Goal: Information Seeking & Learning: Learn about a topic

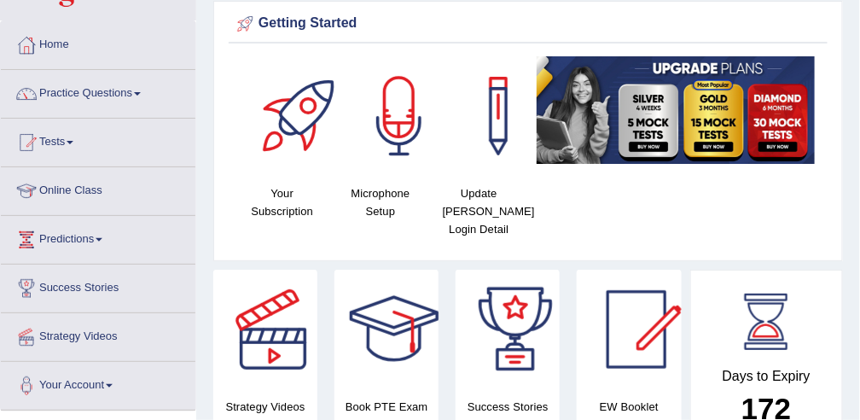
scroll to position [19, 0]
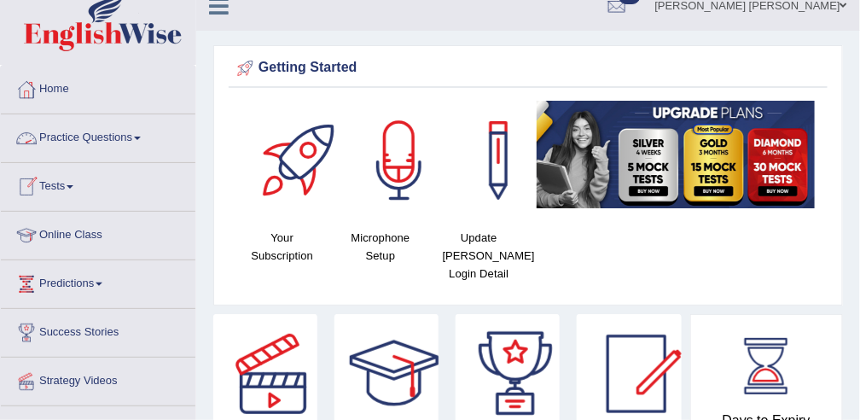
click at [68, 136] on link "Practice Questions" at bounding box center [98, 135] width 195 height 43
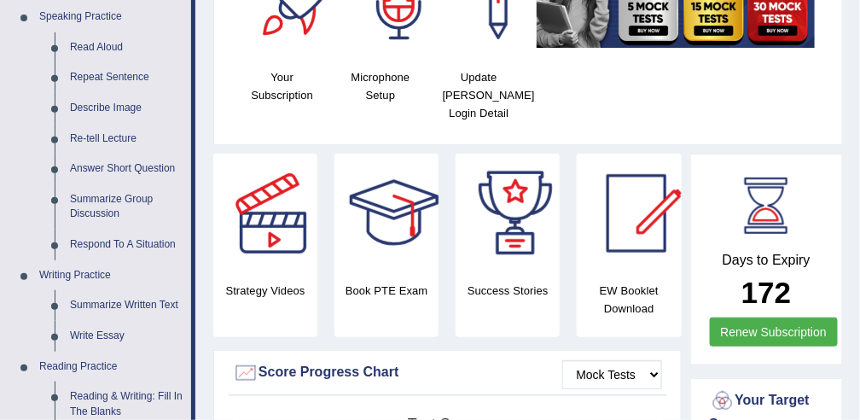
scroll to position [269, 0]
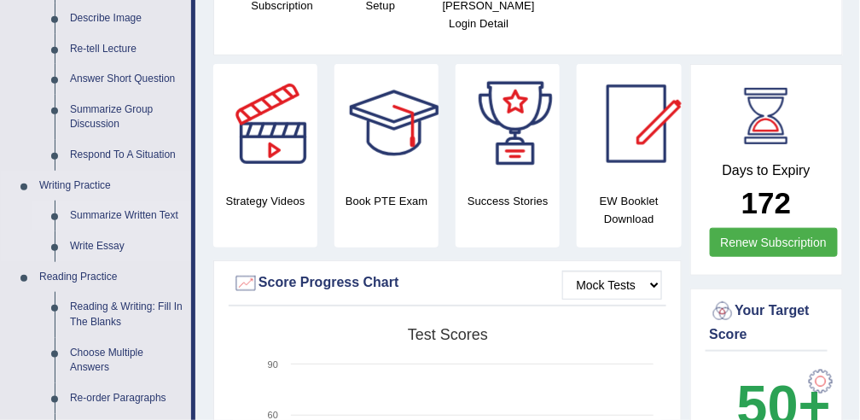
click at [125, 213] on link "Summarize Written Text" at bounding box center [126, 216] width 129 height 31
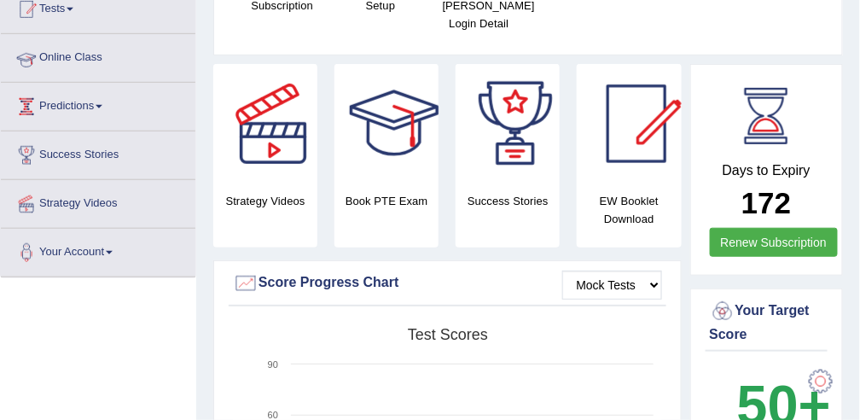
scroll to position [304, 0]
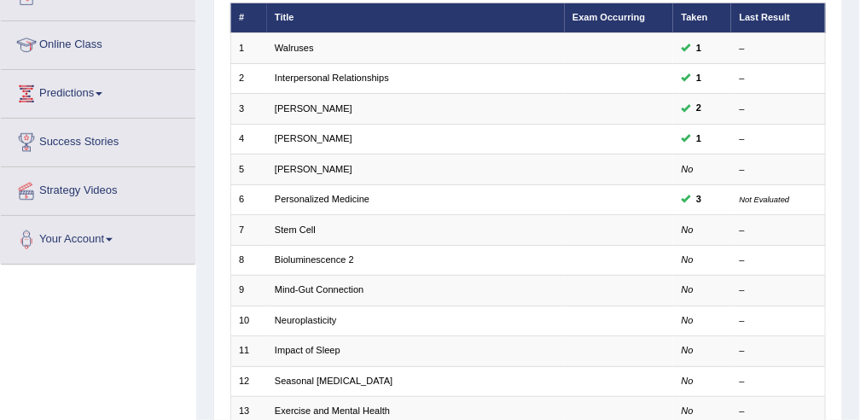
scroll to position [210, 0]
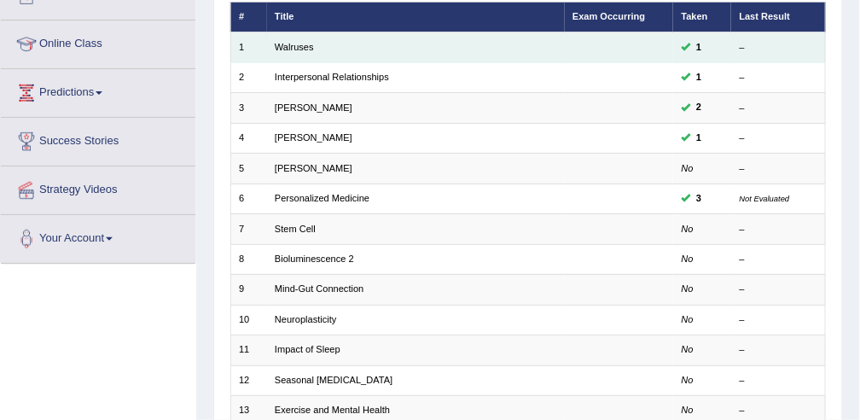
click at [322, 46] on td "Walruses" at bounding box center [416, 47] width 298 height 30
click at [298, 45] on link "Walruses" at bounding box center [294, 47] width 39 height 10
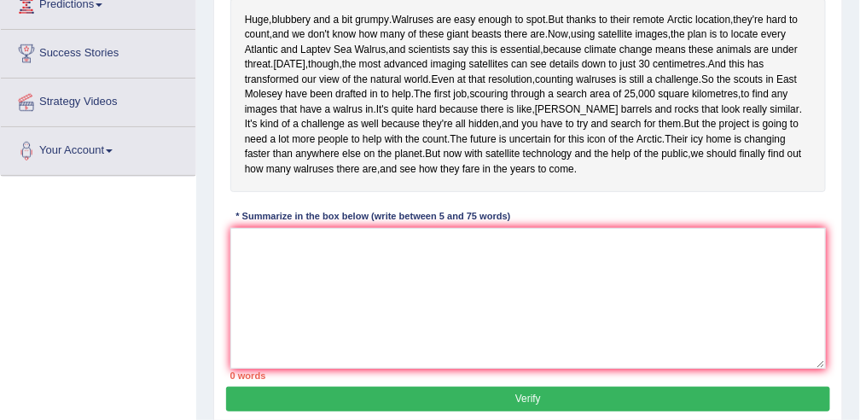
scroll to position [306, 0]
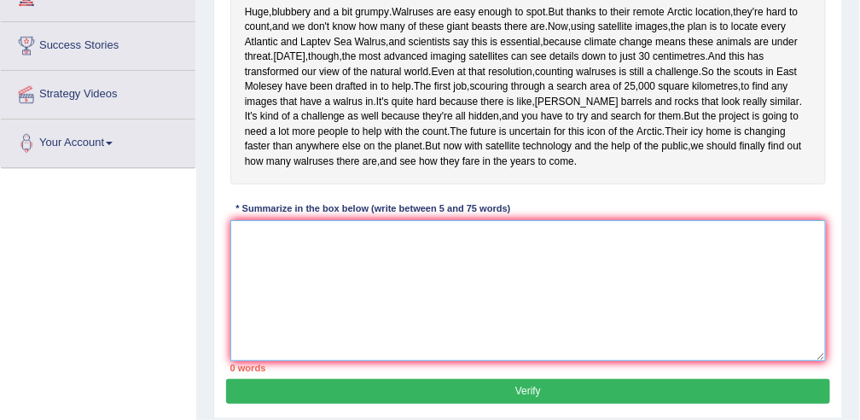
click at [403, 361] on textarea at bounding box center [528, 290] width 597 height 141
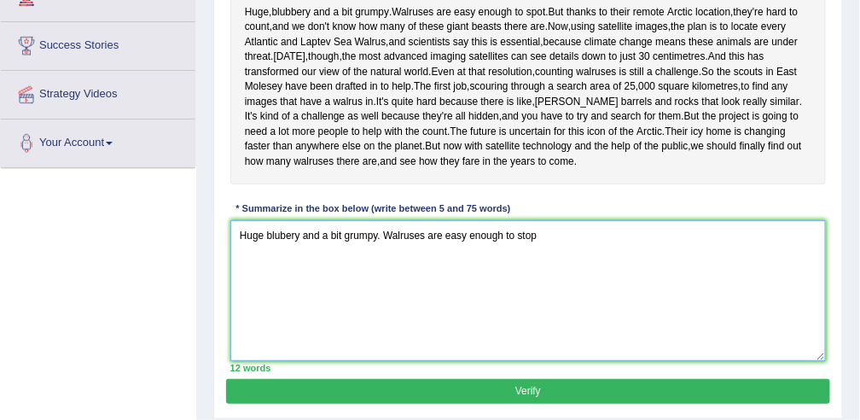
click at [378, 311] on textarea "Huge blubery and a bit grumpy. Walruses are easy enough to stop" at bounding box center [528, 290] width 597 height 141
click at [388, 307] on textarea "Huge blubery and a bit grumpy Walruses are easy enough to stop" at bounding box center [528, 290] width 597 height 141
click at [534, 313] on textarea "Huge blubery and a bit grumpy walruses are easy enough to stop" at bounding box center [528, 290] width 597 height 141
click at [376, 309] on textarea "Huge blubery and a bit grumpy walruses are easy enough to stop" at bounding box center [528, 290] width 597 height 141
click at [534, 311] on textarea "Huge blubery and a bit grumpy, walruses are easy enough to stop" at bounding box center [528, 290] width 597 height 141
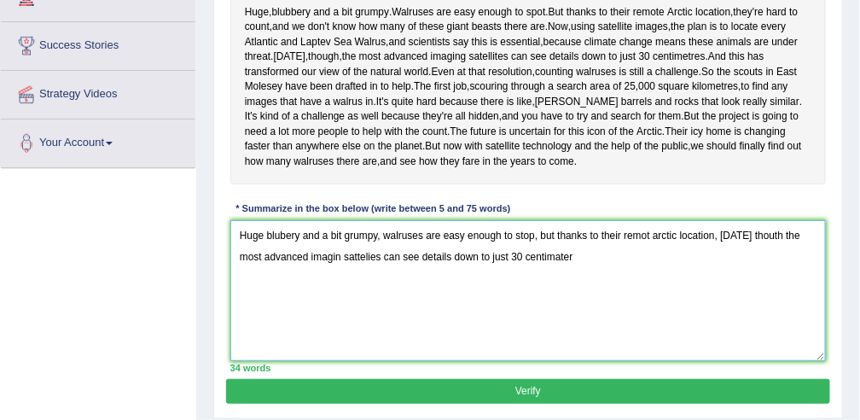
click at [537, 329] on textarea "Huge blubery and a bit grumpy, walruses are easy enough to stop, but thanks to …" at bounding box center [528, 290] width 597 height 141
click at [561, 331] on textarea "Huge blubery and a bit grumpy, walruses are easy enough to stop, but thanks to …" at bounding box center [528, 290] width 597 height 141
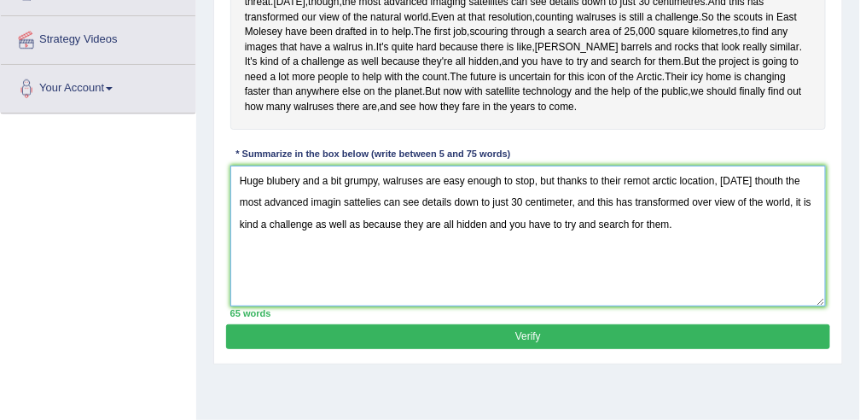
scroll to position [359, 0]
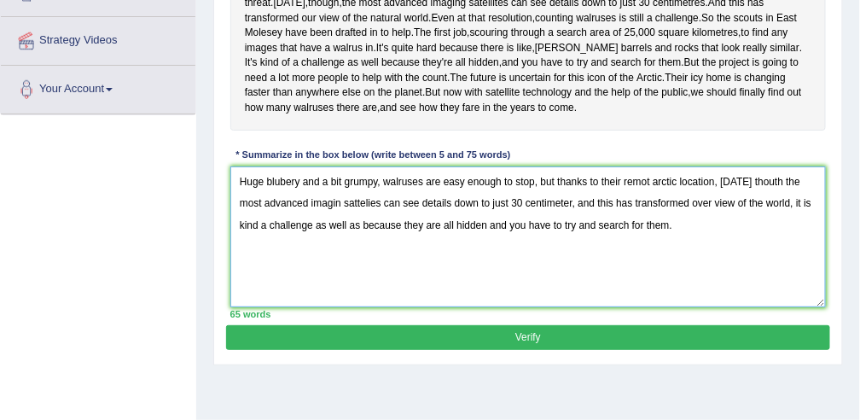
type textarea "Huge blubery and a bit grumpy, walruses are easy enough to stop, but thanks to …"
click at [528, 350] on button "Verify" at bounding box center [528, 337] width 604 height 25
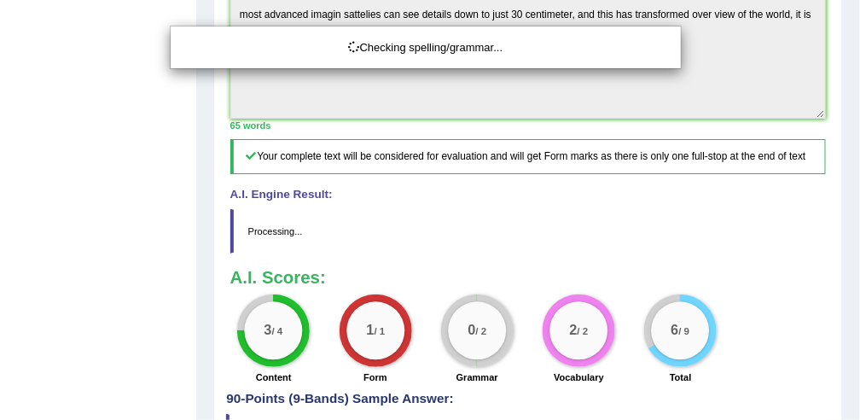
scroll to position [545, 0]
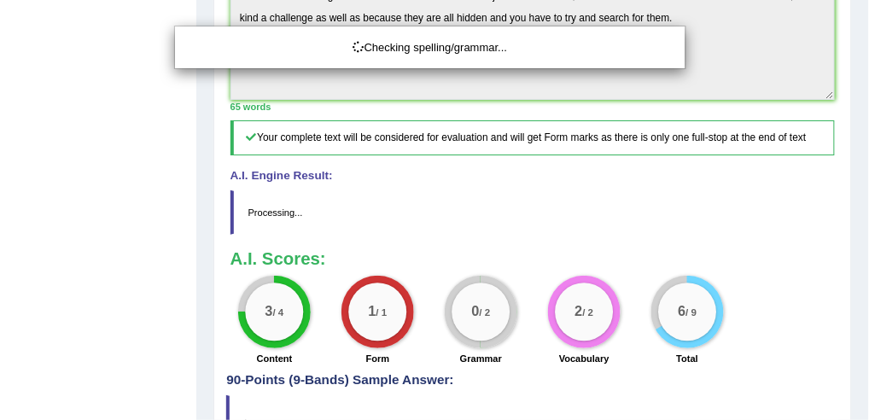
drag, startPoint x: 868, startPoint y: 178, endPoint x: 851, endPoint y: 295, distance: 118.2
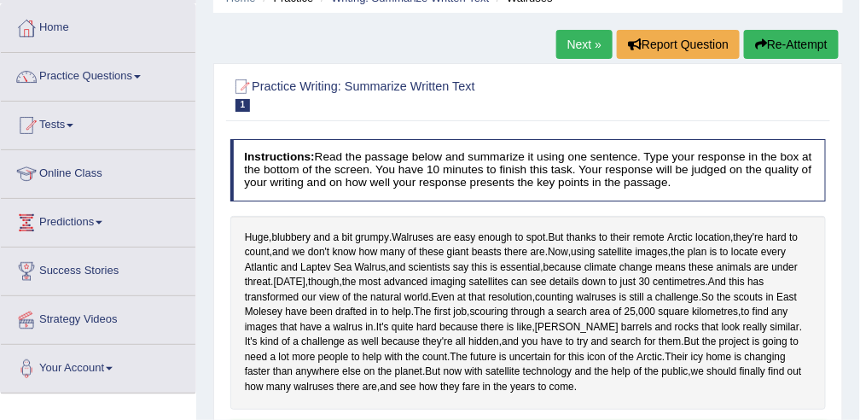
scroll to position [0, 0]
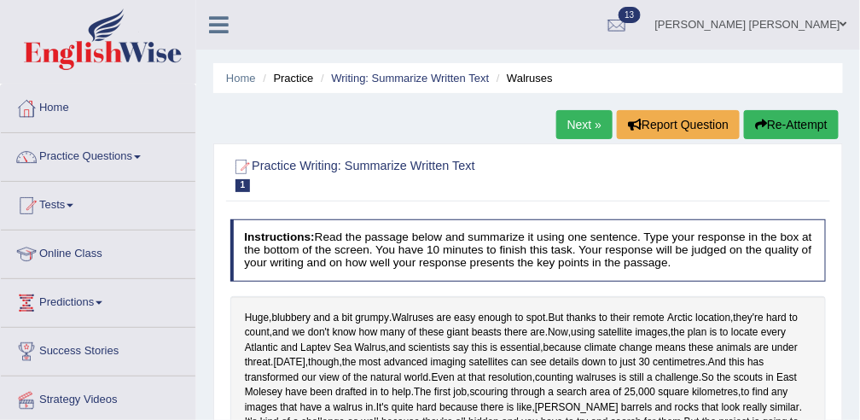
click at [583, 125] on link "Next »" at bounding box center [585, 124] width 56 height 29
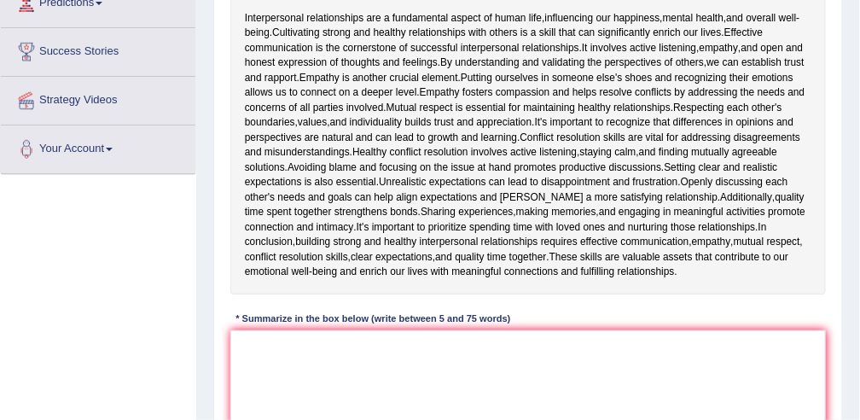
scroll to position [302, 0]
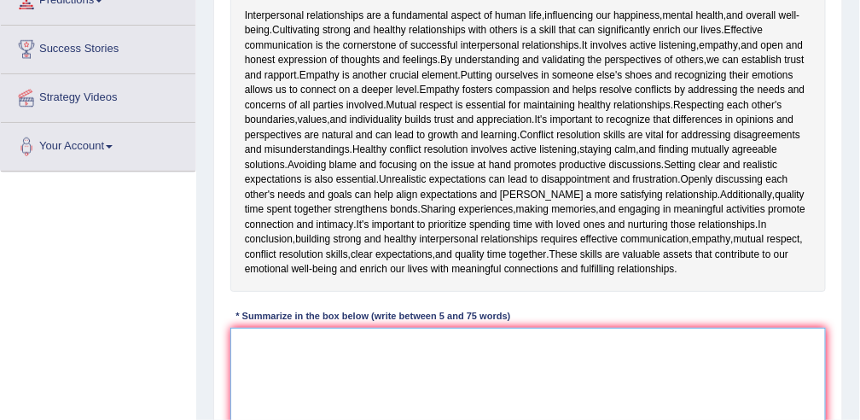
click at [353, 353] on textarea at bounding box center [528, 398] width 597 height 141
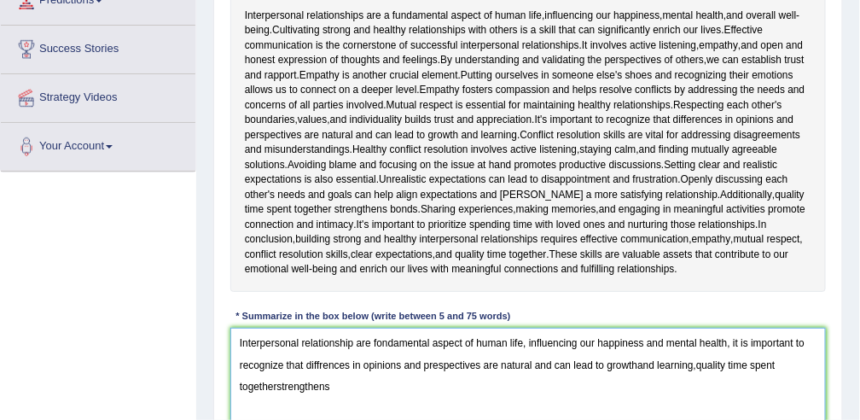
click at [277, 384] on textarea "Interpersonal relationship are fondamental aspect of human life, influencing ou…" at bounding box center [528, 398] width 597 height 141
click at [300, 382] on textarea "Interpersonal relationship are fondamental aspect of human life, influencing ou…" at bounding box center [528, 398] width 597 height 141
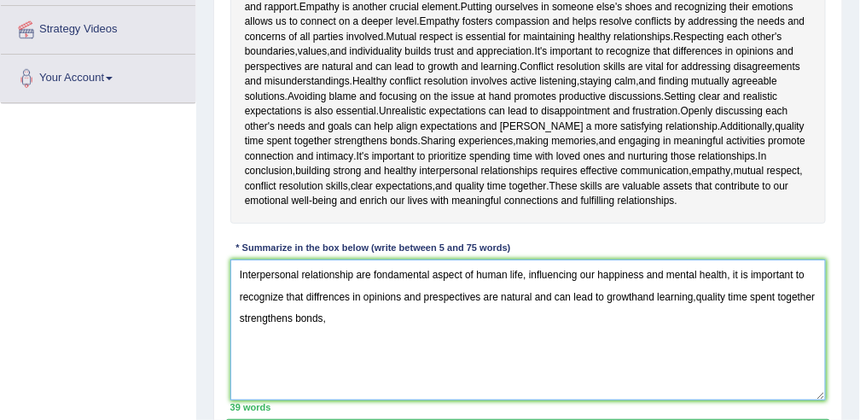
scroll to position [367, 0]
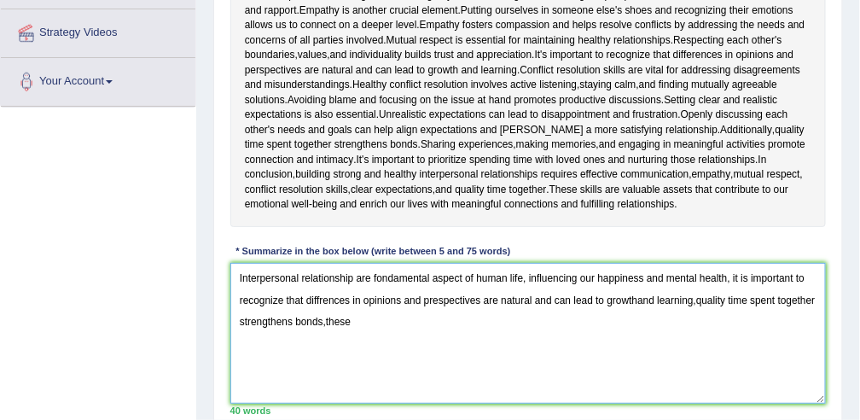
click at [324, 320] on textarea "Interpersonal relationship are fondamental aspect of human life, influencing ou…" at bounding box center [528, 333] width 597 height 141
click at [370, 318] on textarea "Interpersonal relationship are fondamental aspect of human life, influencing ou…" at bounding box center [528, 333] width 597 height 141
click at [466, 318] on textarea "Interpersonal relationship are fondamental aspect of human life, influencing ou…" at bounding box center [528, 333] width 597 height 141
click at [493, 320] on textarea "Interpersonal relationship are fondamental aspect of human life, influencing ou…" at bounding box center [528, 333] width 597 height 141
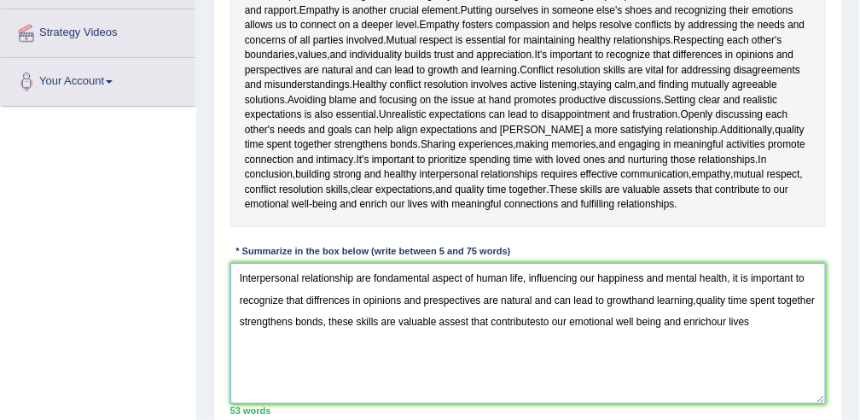
click at [638, 318] on textarea "Interpersonal relationship are fondamental aspect of human life, influencing ou…" at bounding box center [528, 333] width 597 height 141
click at [763, 323] on textarea "Interpersonal relationship are fondamental aspect of human life, influencing ou…" at bounding box center [528, 333] width 597 height 141
click at [697, 297] on textarea "Interpersonal relationship are fondamental aspect of human life, influencing ou…" at bounding box center [528, 333] width 597 height 141
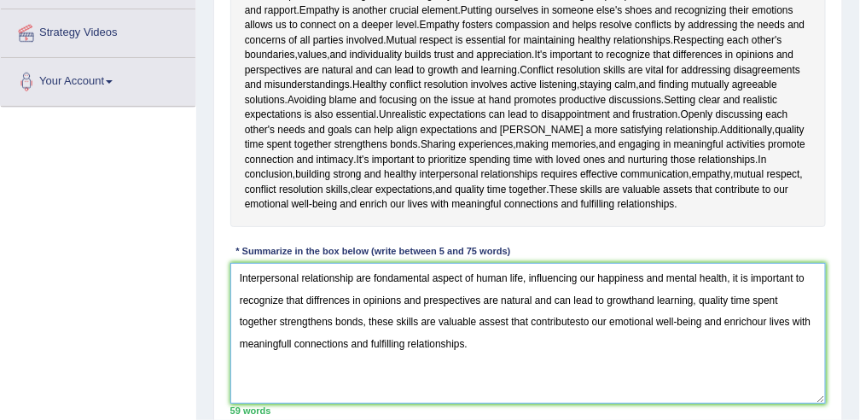
type textarea "Interpersonal relationship are fondamental aspect of human life, influencing ou…"
drag, startPoint x: 860, startPoint y: 215, endPoint x: 845, endPoint y: 297, distance: 83.4
click at [845, 297] on div "Home Practice Writing: Summarize Written Text Interpersonal Relationships « Pre…" at bounding box center [528, 60] width 664 height 854
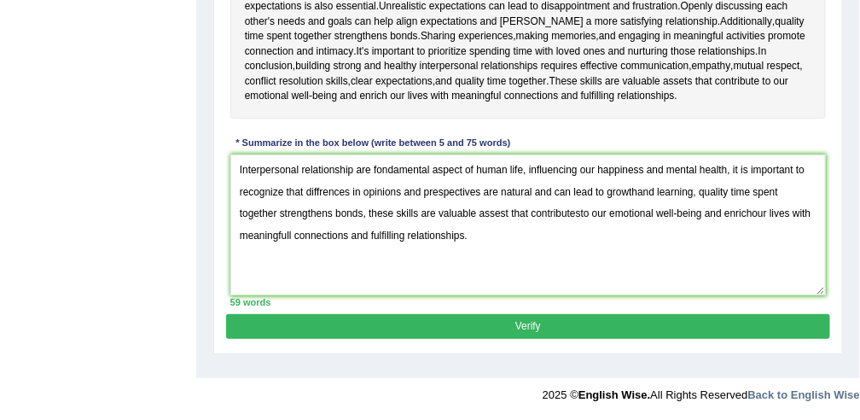
click at [549, 322] on button "Verify" at bounding box center [528, 326] width 604 height 25
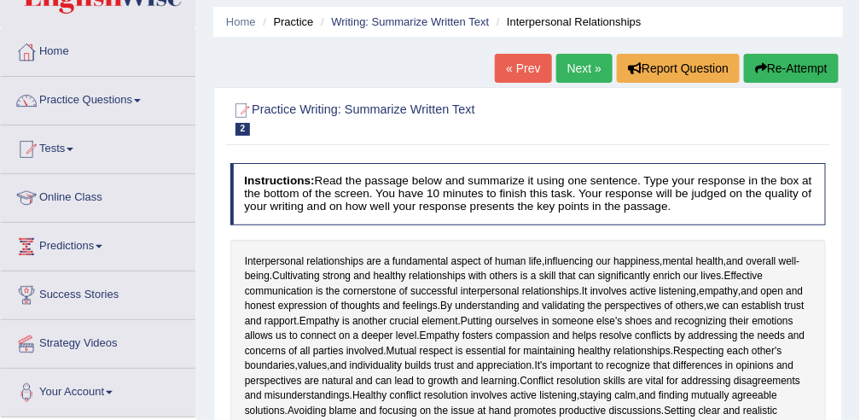
scroll to position [0, 0]
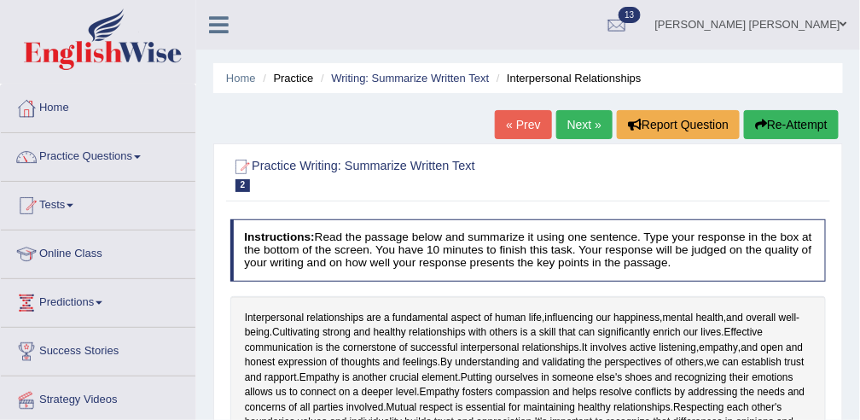
click at [787, 125] on button "Re-Attempt" at bounding box center [791, 124] width 95 height 29
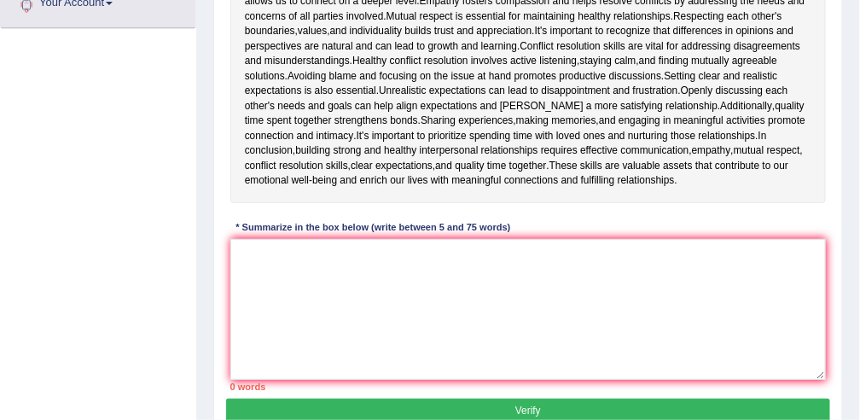
scroll to position [460, 0]
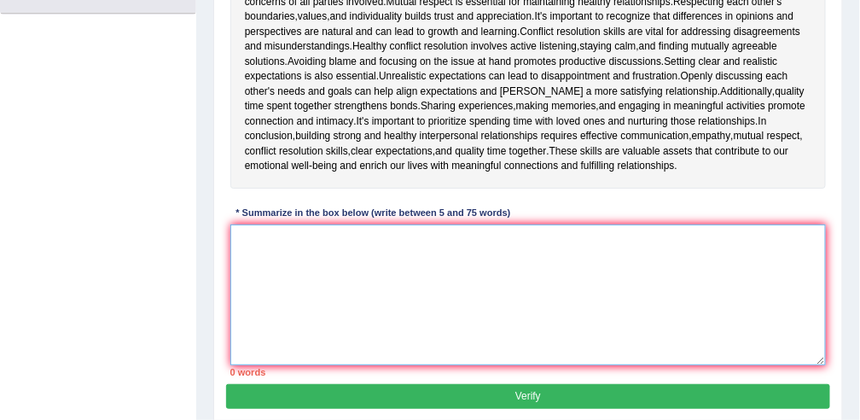
click at [528, 323] on textarea at bounding box center [528, 295] width 597 height 141
paste textarea "Interpersonal relationship are fondamental aspect of human life, influencing ou…"
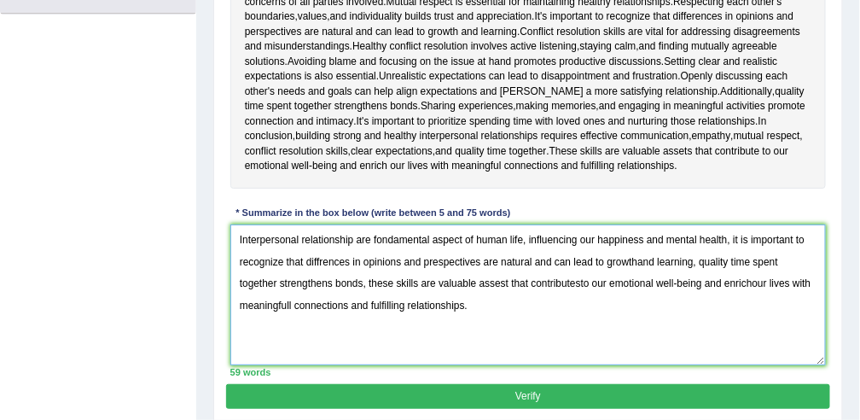
click at [480, 257] on textarea "Interpersonal relationship are fondamental aspect of human life, influencing ou…" at bounding box center [528, 295] width 597 height 141
click at [475, 258] on textarea "Interpersonal relationship are fondamental aspect of human life, influencing ou…" at bounding box center [528, 295] width 597 height 141
click at [634, 259] on textarea "Interpersonal relationship are fondamental aspect of human life, influencing ou…" at bounding box center [528, 295] width 597 height 141
click at [692, 258] on textarea "Interpersonal relationship are fondamental aspect of human life, influencing ou…" at bounding box center [528, 295] width 597 height 141
click at [720, 258] on textarea "Interpersonal relationship are fondamental aspect of human life, influencing ou…" at bounding box center [528, 295] width 597 height 141
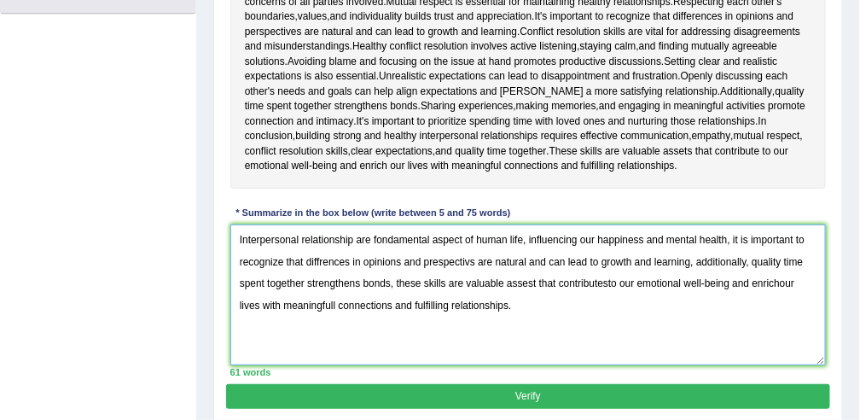
click at [394, 280] on textarea "Interpersonal relationship are fondamental aspect of human life, influencing ou…" at bounding box center [528, 295] width 597 height 141
click at [400, 280] on textarea "Interpersonal relationship are fondamental aspect of human life, influencing ou…" at bounding box center [528, 295] width 597 height 141
click at [431, 278] on textarea "Interpersonal relationship are fondamental aspect of human life, influencing ou…" at bounding box center [528, 295] width 597 height 141
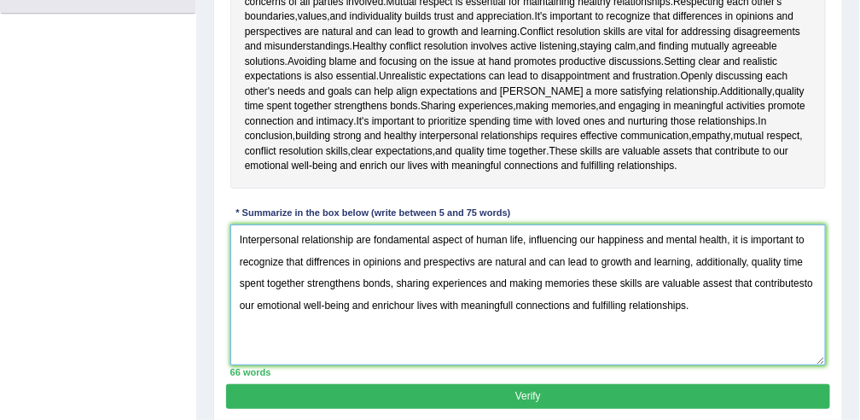
click at [732, 281] on textarea "Interpersonal relationship are fondamental aspect of human life, influencing ou…" at bounding box center [528, 295] width 597 height 141
click at [400, 301] on textarea "Interpersonal relationship are fondamental aspect of human life, influencing ou…" at bounding box center [528, 295] width 597 height 141
click at [516, 302] on textarea "Interpersonal relationship are fondamental aspect of human life, influencing ou…" at bounding box center [528, 295] width 597 height 141
click at [806, 281] on textarea "Interpersonal relationship are fondamental aspect of human life, influencing ou…" at bounding box center [528, 295] width 597 height 141
click at [430, 235] on textarea "Interpersonal relationship are fondamental aspect of human life, influencing ou…" at bounding box center [528, 295] width 597 height 141
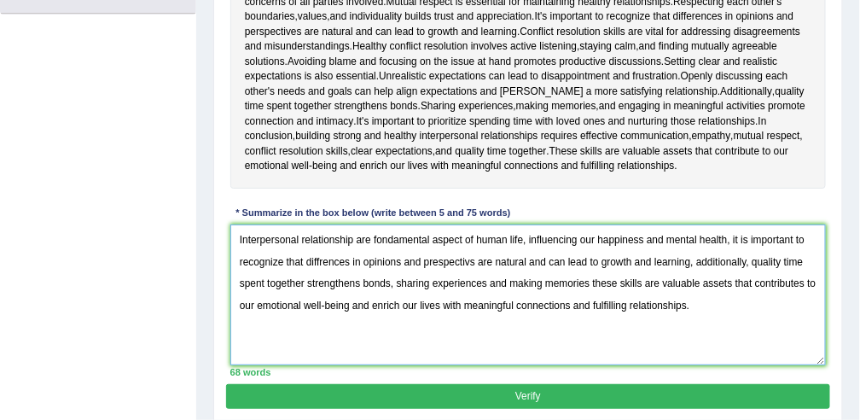
click at [382, 232] on textarea "Interpersonal relationship are fondamental aspect of human life, influencing ou…" at bounding box center [528, 295] width 597 height 141
type textarea "Interpersonal relationship are fundamental aspect of human life, influencing ou…"
click at [551, 397] on button "Verify" at bounding box center [528, 396] width 604 height 25
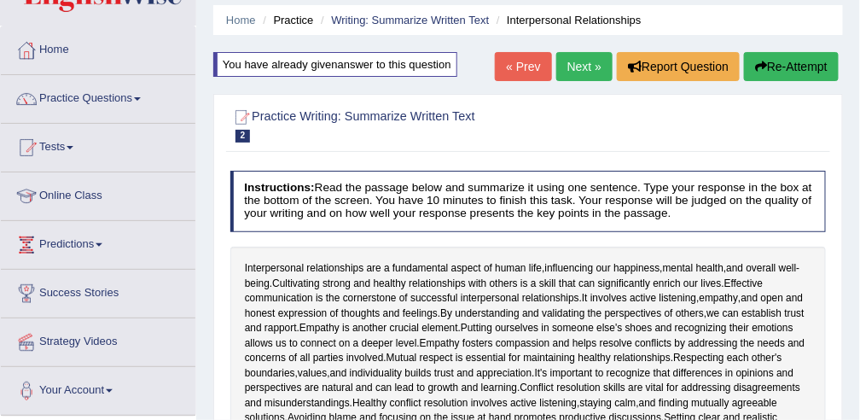
scroll to position [57, 0]
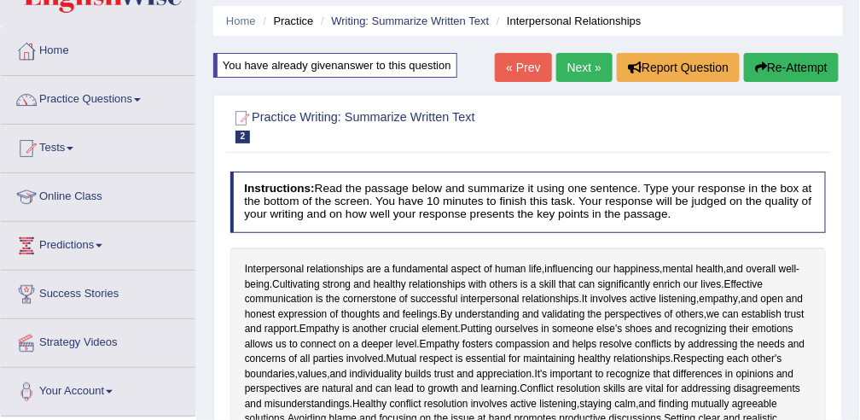
click at [782, 62] on button "Re-Attempt" at bounding box center [791, 67] width 95 height 29
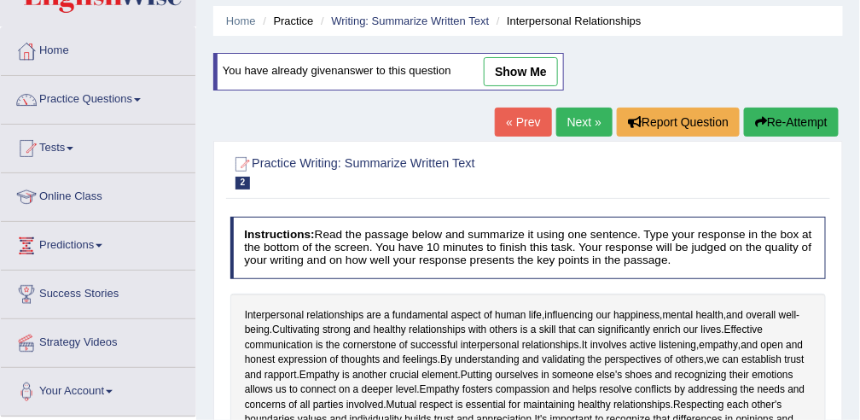
click at [590, 120] on link "Next »" at bounding box center [585, 122] width 56 height 29
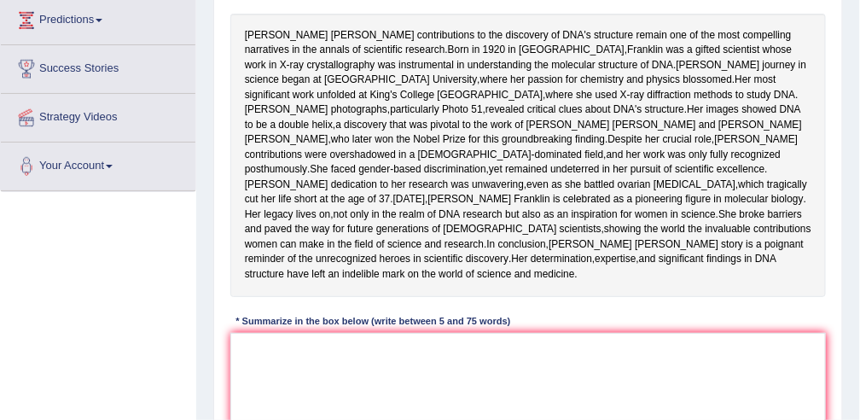
scroll to position [283, 0]
click at [389, 413] on textarea at bounding box center [528, 402] width 597 height 141
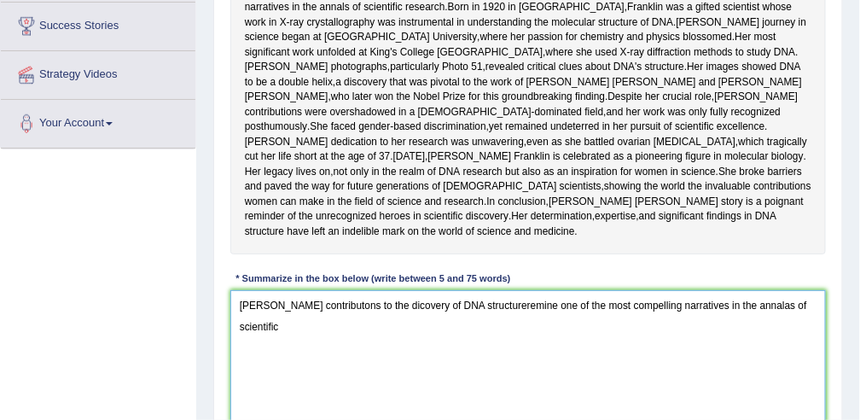
scroll to position [328, 0]
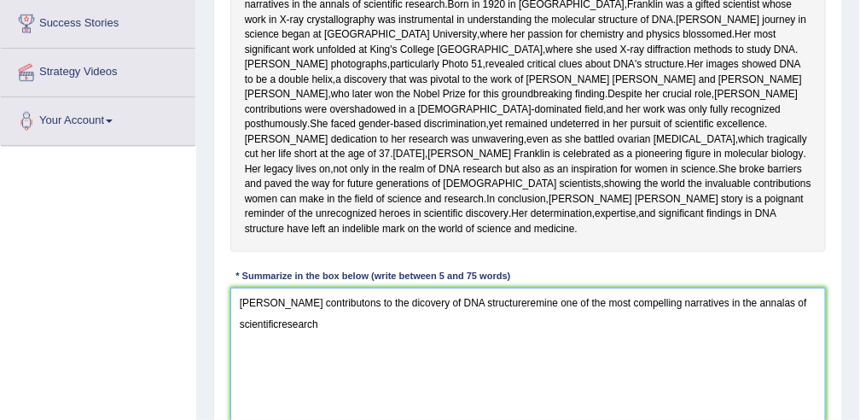
click at [277, 397] on textarea "Rosalinda Franklin contributons to the dicovery of DNA structureremine one of t…" at bounding box center [528, 358] width 597 height 141
click at [325, 400] on textarea "Rosalinda Franklin contributons to the dicovery of DNA structureremine one of t…" at bounding box center [528, 358] width 597 height 141
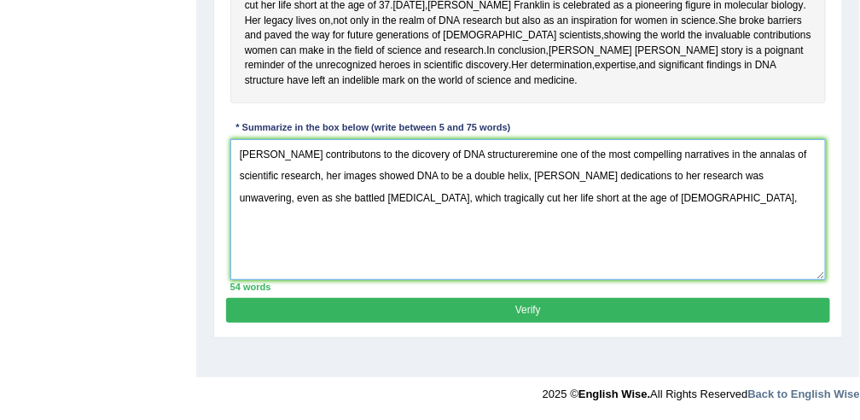
scroll to position [493, 0]
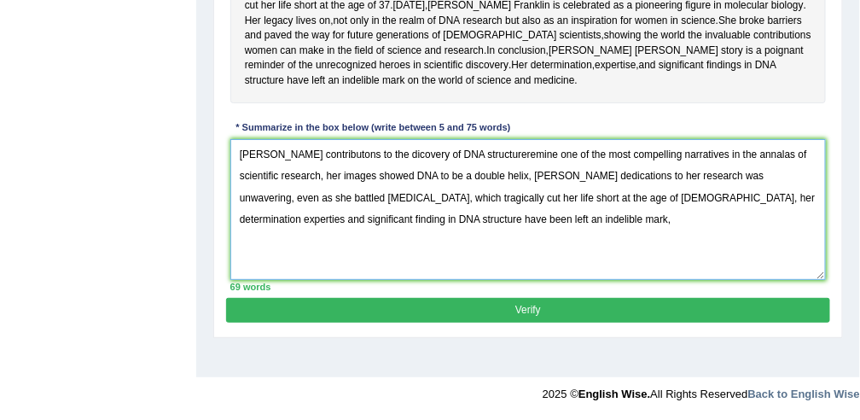
type textarea "Rosalinda Franklin contributons to the dicovery of DNA structureremine one of t…"
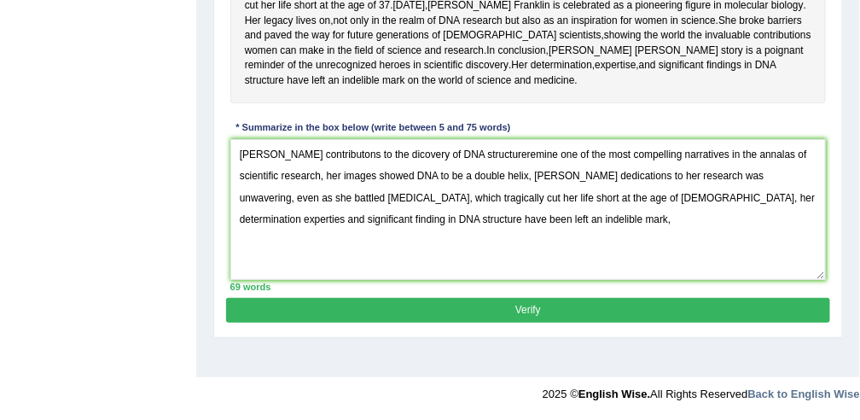
click at [515, 323] on button "Verify" at bounding box center [528, 310] width 604 height 25
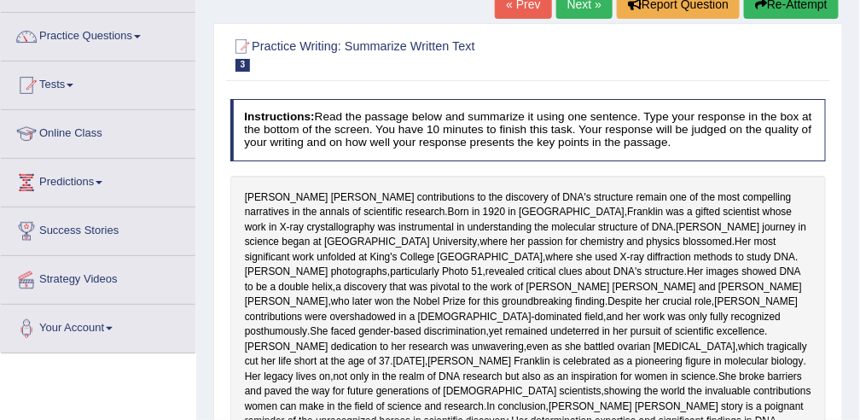
scroll to position [106, 0]
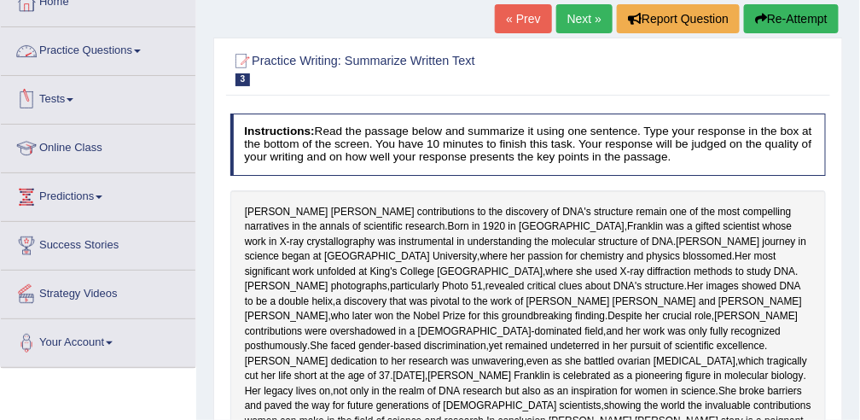
click at [112, 59] on link "Practice Questions" at bounding box center [98, 48] width 195 height 43
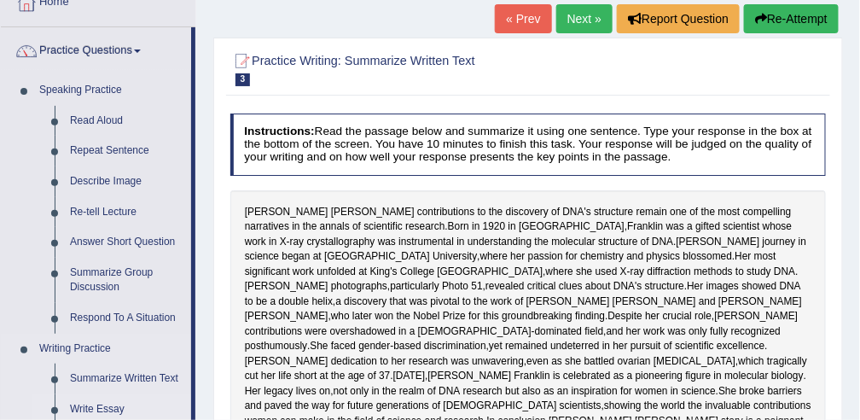
click at [89, 406] on link "Write Essay" at bounding box center [126, 409] width 129 height 31
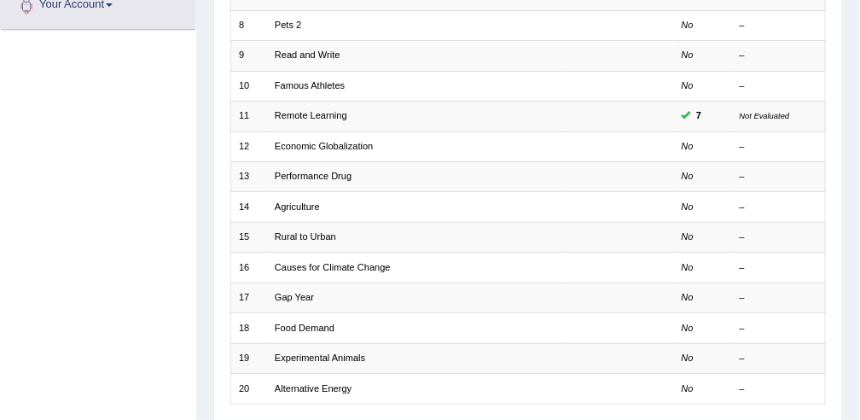
scroll to position [440, 0]
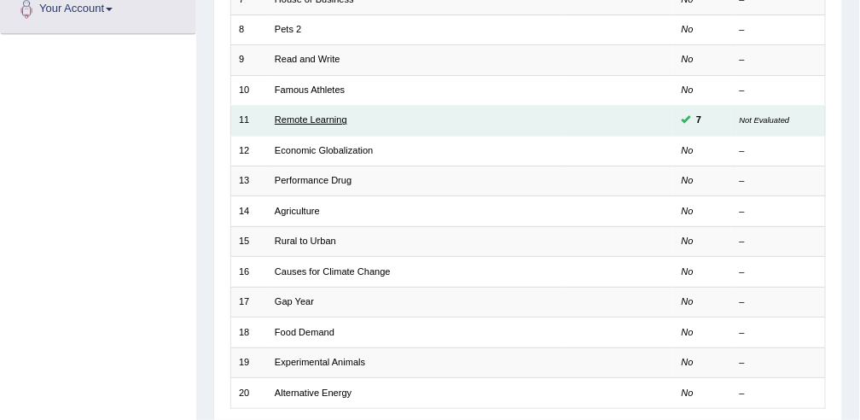
click at [316, 116] on link "Remote Learning" at bounding box center [311, 119] width 73 height 10
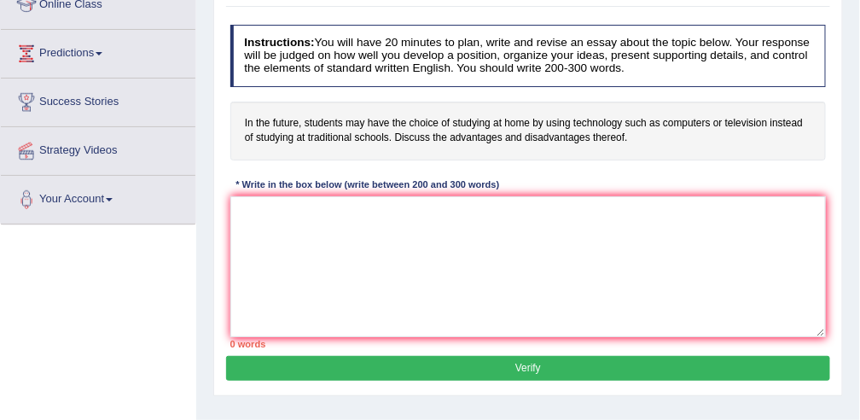
scroll to position [260, 0]
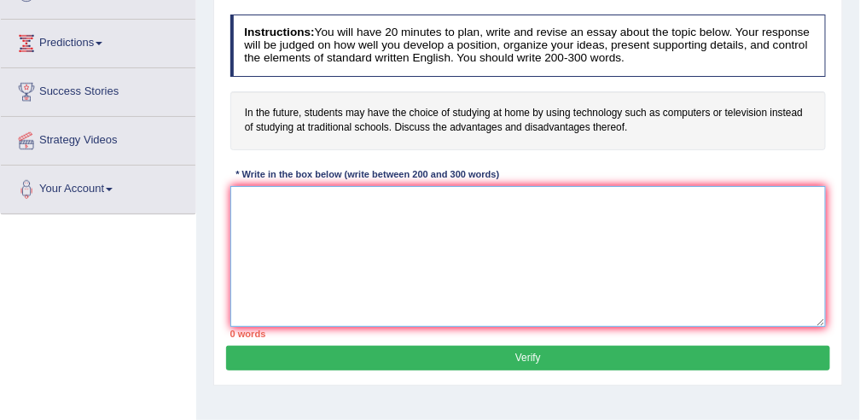
click at [445, 229] on textarea at bounding box center [528, 256] width 597 height 141
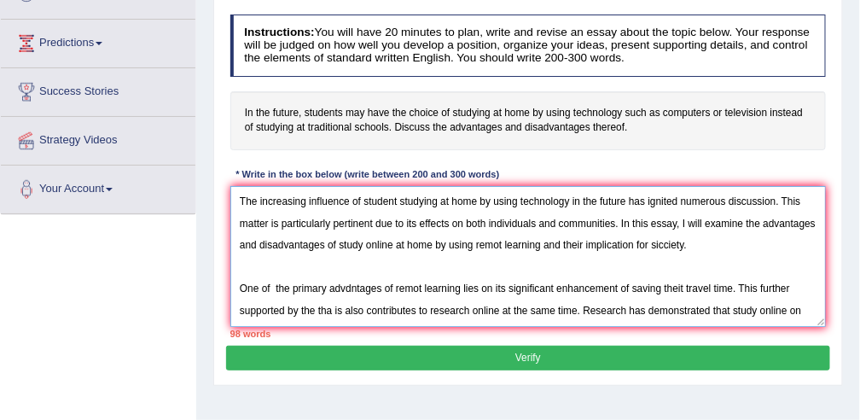
scroll to position [15, 0]
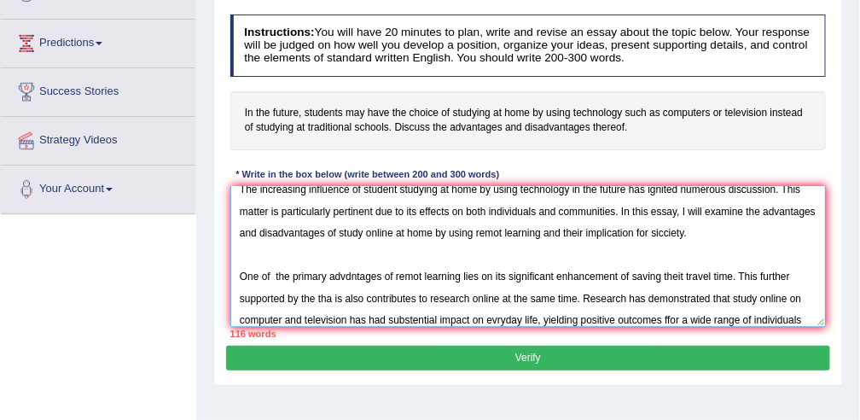
click at [671, 313] on textarea "The increasing influence of student studying at home by using technology in the…" at bounding box center [528, 256] width 597 height 141
click at [801, 314] on textarea "The increasing influence of student studying at home by using technology in the…" at bounding box center [528, 256] width 597 height 141
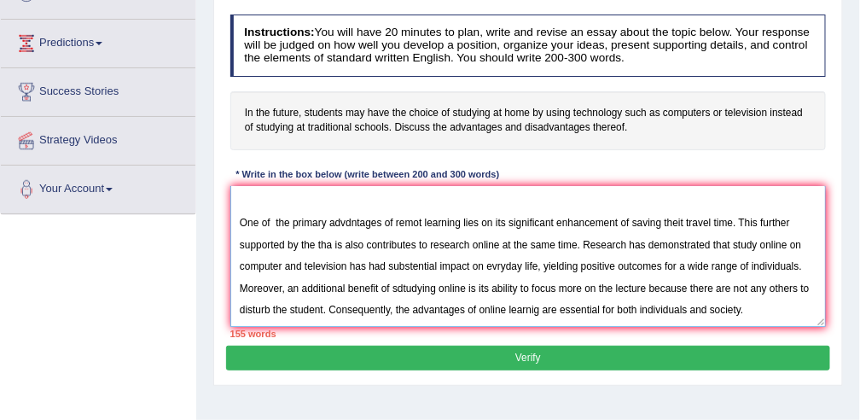
scroll to position [117, 0]
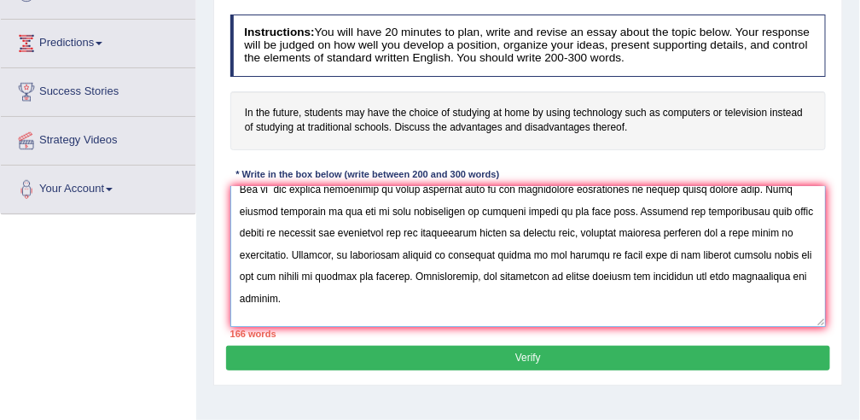
click at [475, 316] on textarea at bounding box center [528, 256] width 597 height 141
click at [537, 315] on textarea at bounding box center [528, 256] width 597 height 141
click at [591, 316] on textarea at bounding box center [528, 256] width 597 height 141
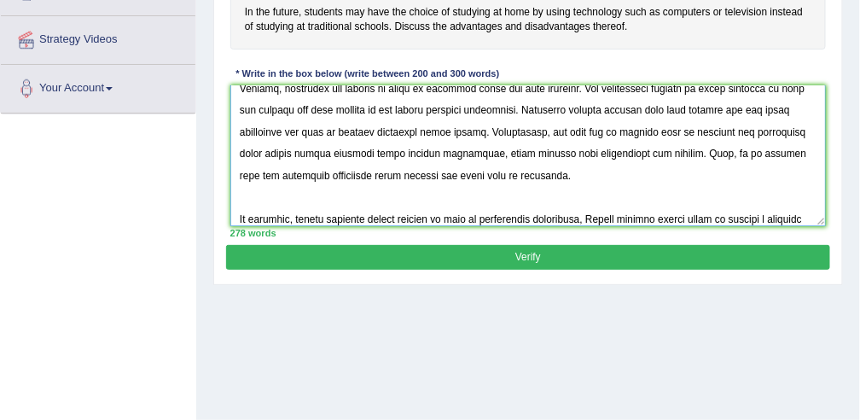
scroll to position [370, 0]
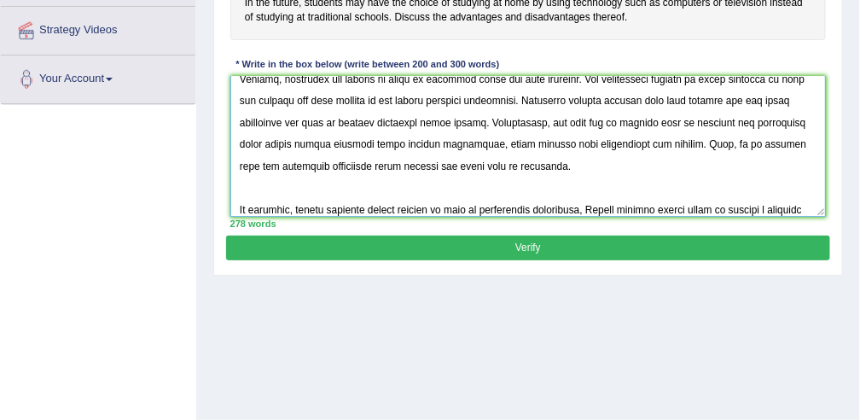
click at [341, 140] on textarea at bounding box center [528, 146] width 597 height 141
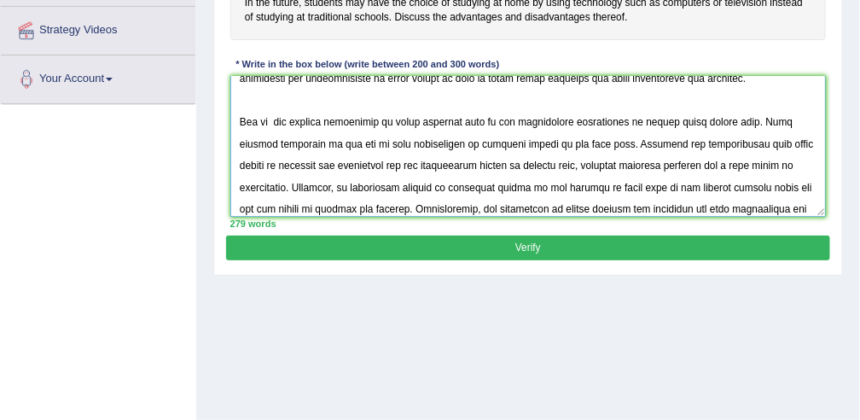
scroll to position [70, 0]
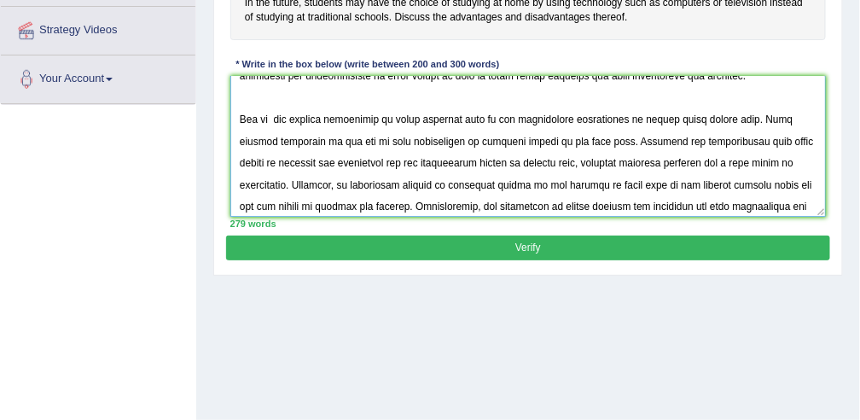
click at [684, 113] on textarea at bounding box center [528, 146] width 597 height 141
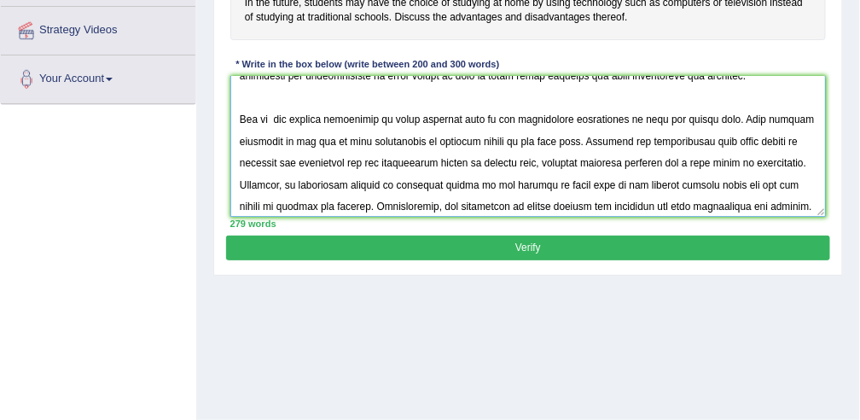
click at [699, 114] on textarea at bounding box center [528, 146] width 597 height 141
click at [698, 114] on textarea at bounding box center [528, 146] width 597 height 141
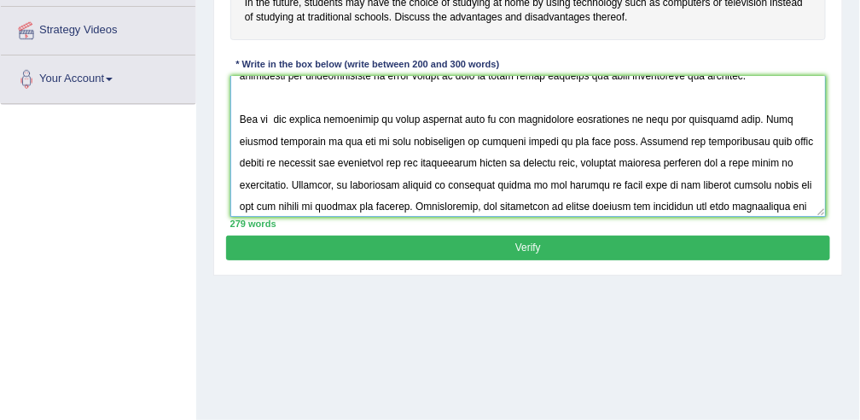
click at [315, 137] on textarea at bounding box center [528, 146] width 597 height 141
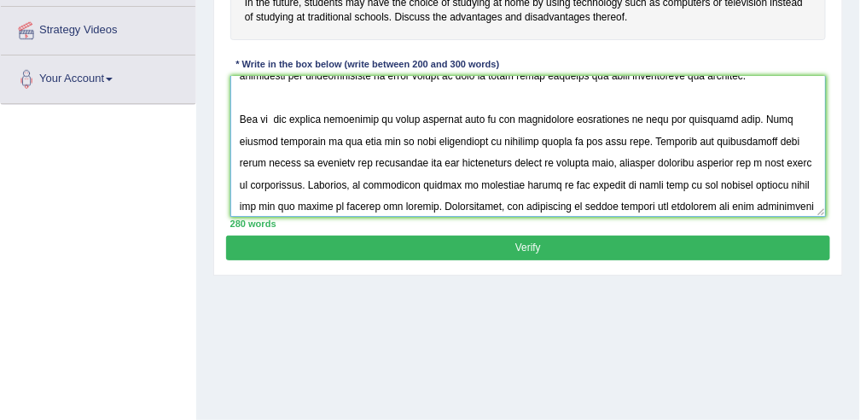
click at [485, 156] on textarea at bounding box center [528, 146] width 597 height 141
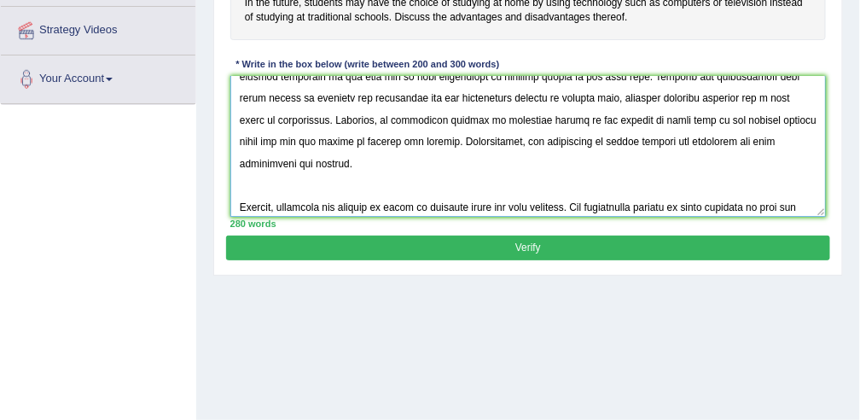
scroll to position [149, 0]
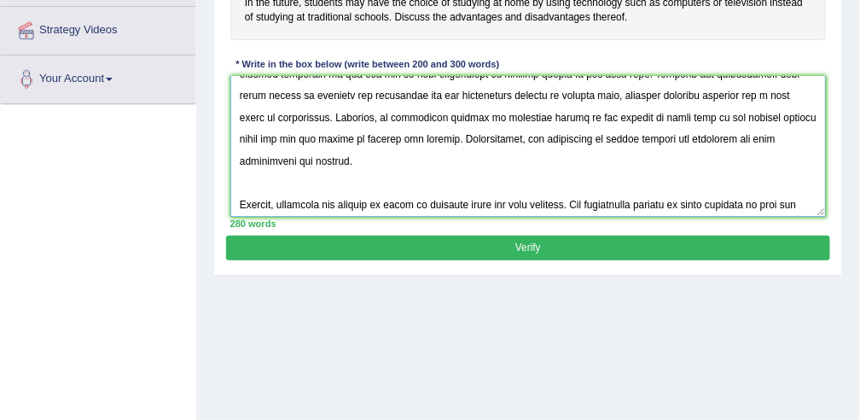
click at [290, 202] on textarea at bounding box center [528, 146] width 597 height 141
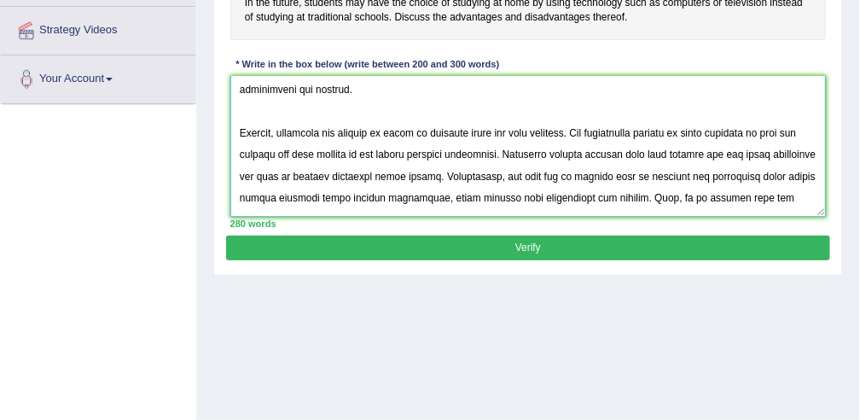
scroll to position [245, 0]
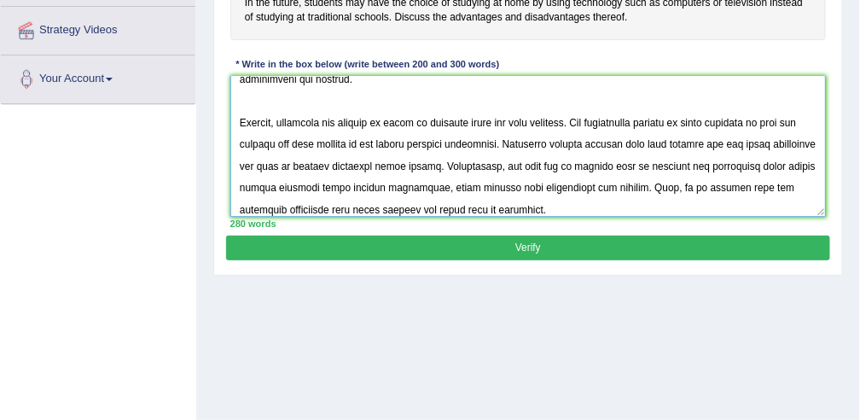
click at [694, 118] on textarea at bounding box center [528, 146] width 597 height 141
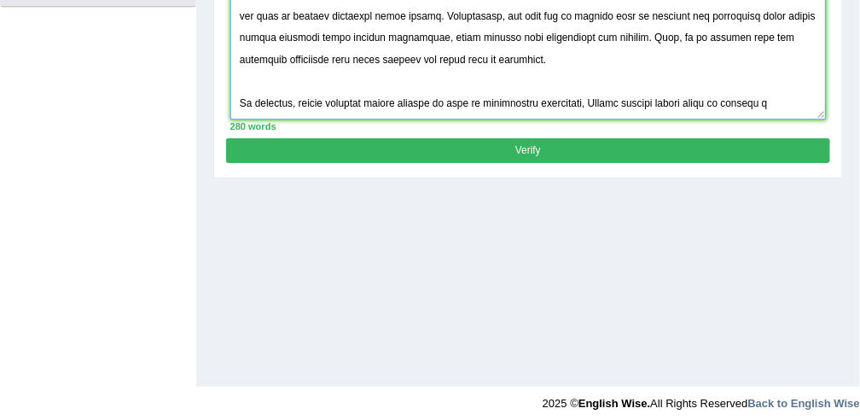
scroll to position [441, 0]
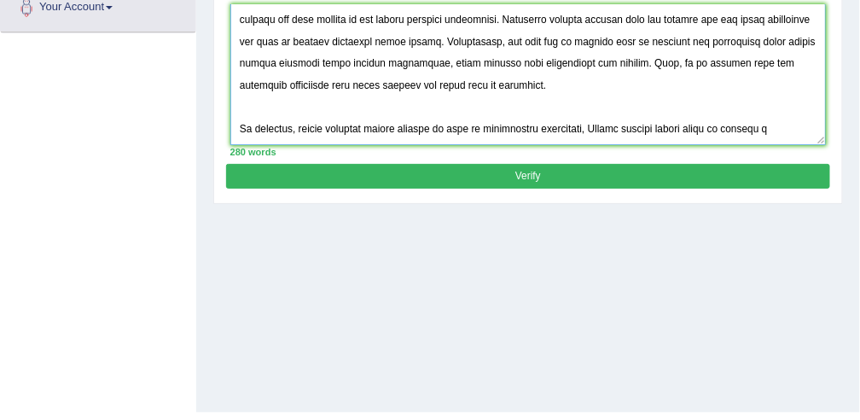
type textarea "The increasing influence of student studying at home by using technology in the…"
click at [562, 168] on button "Verify" at bounding box center [528, 176] width 604 height 25
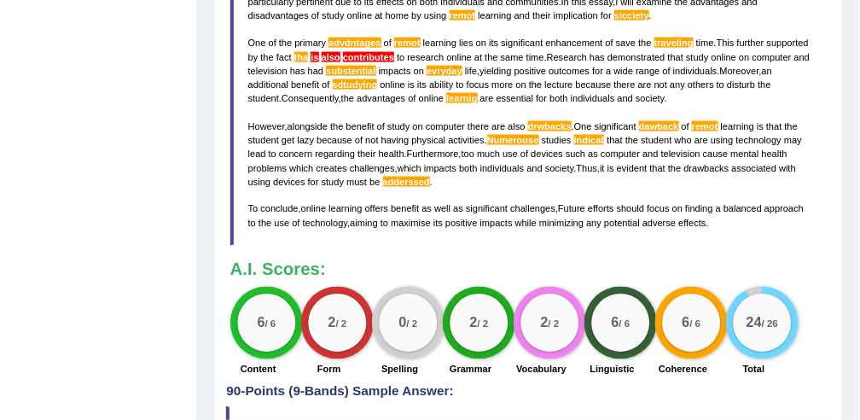
scroll to position [0, 0]
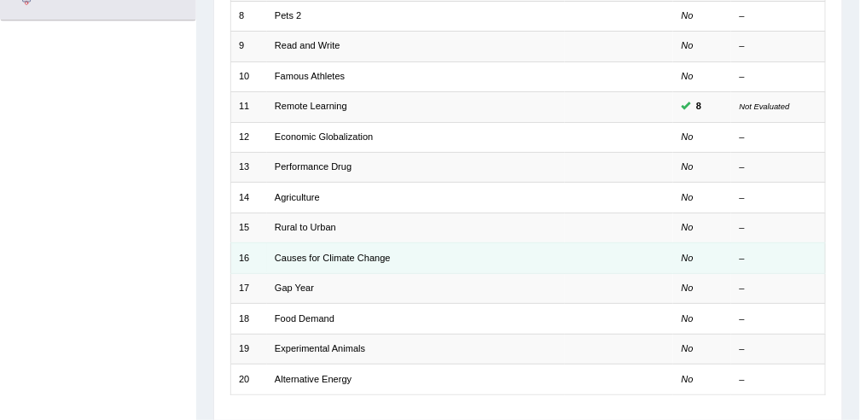
scroll to position [440, 0]
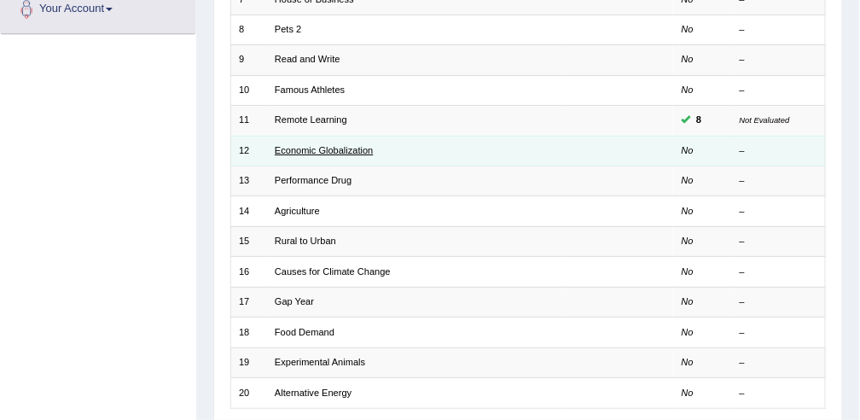
click at [342, 146] on link "Economic Globalization" at bounding box center [324, 150] width 98 height 10
